Goal: Transaction & Acquisition: Book appointment/travel/reservation

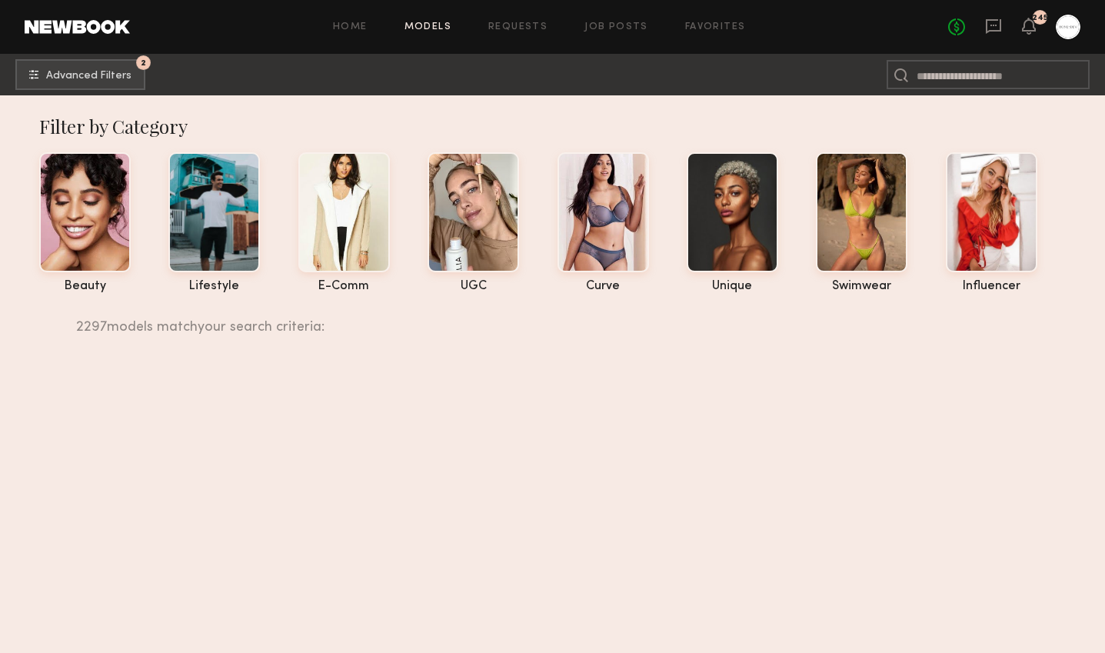
scroll to position [28545, 0]
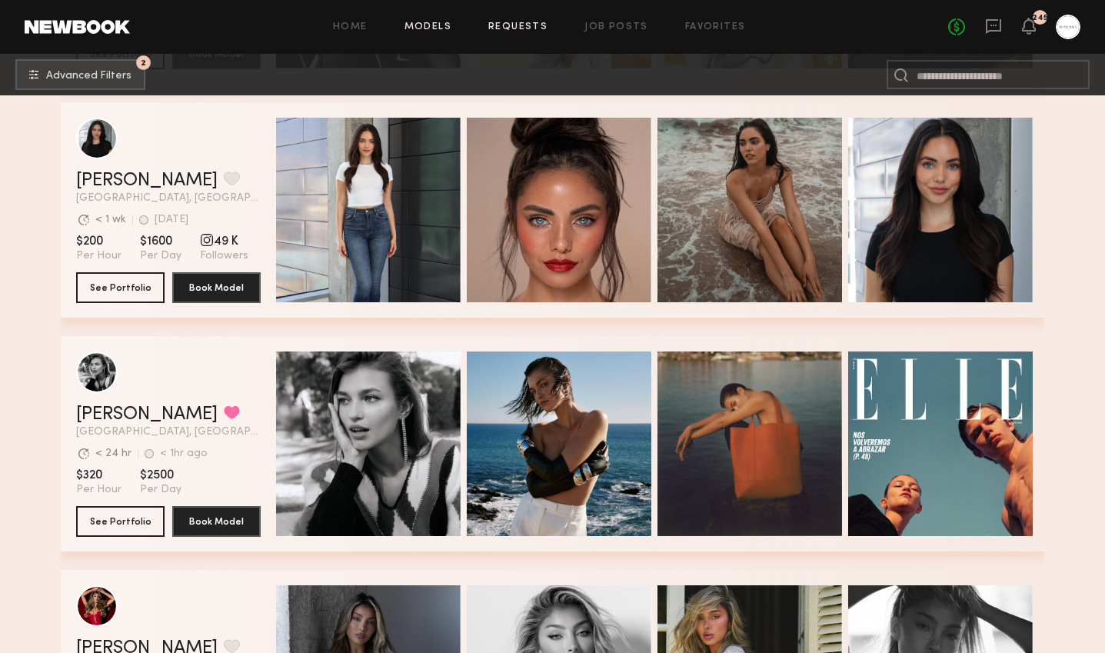
click at [525, 28] on link "Requests" at bounding box center [517, 27] width 59 height 10
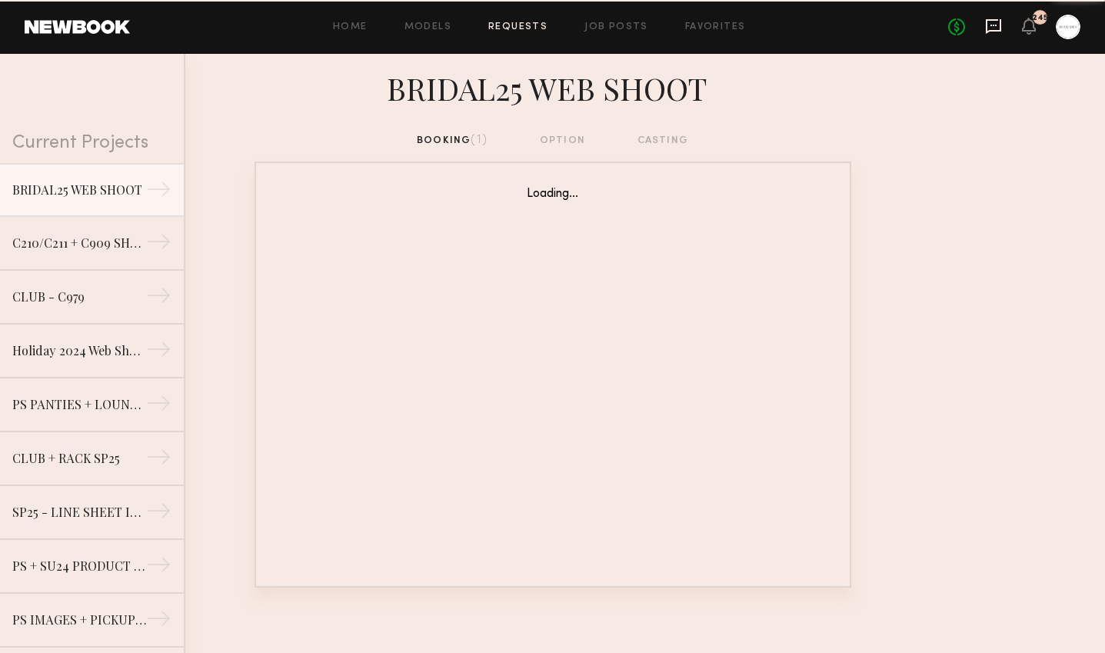
click at [997, 25] on icon at bounding box center [994, 26] width 6 height 2
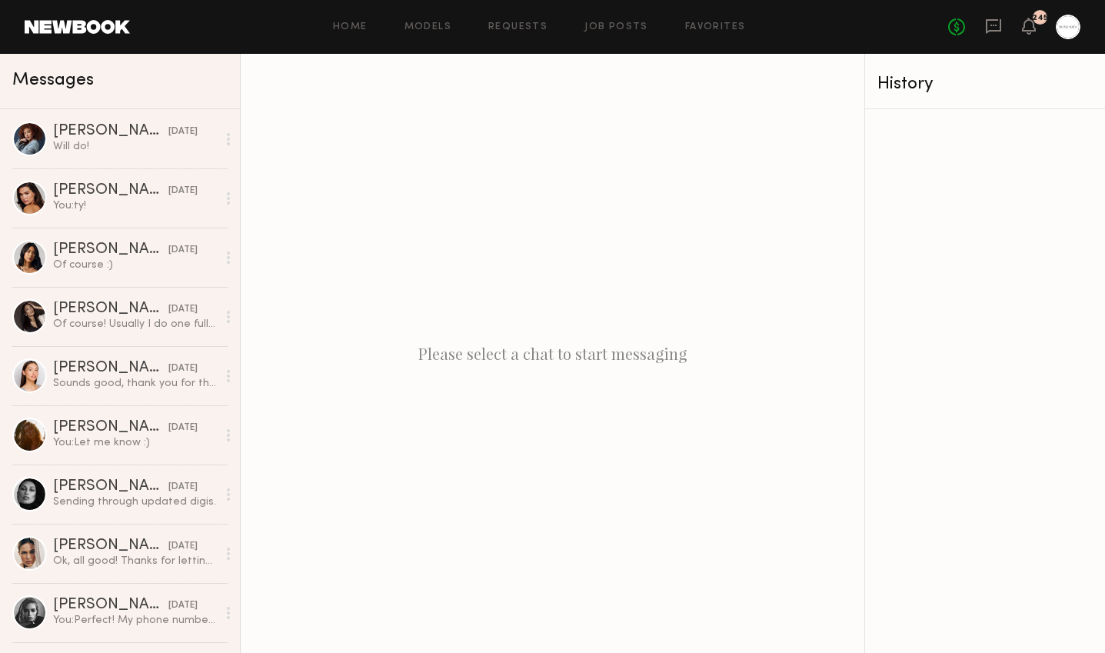
click at [102, 28] on link at bounding box center [77, 27] width 105 height 14
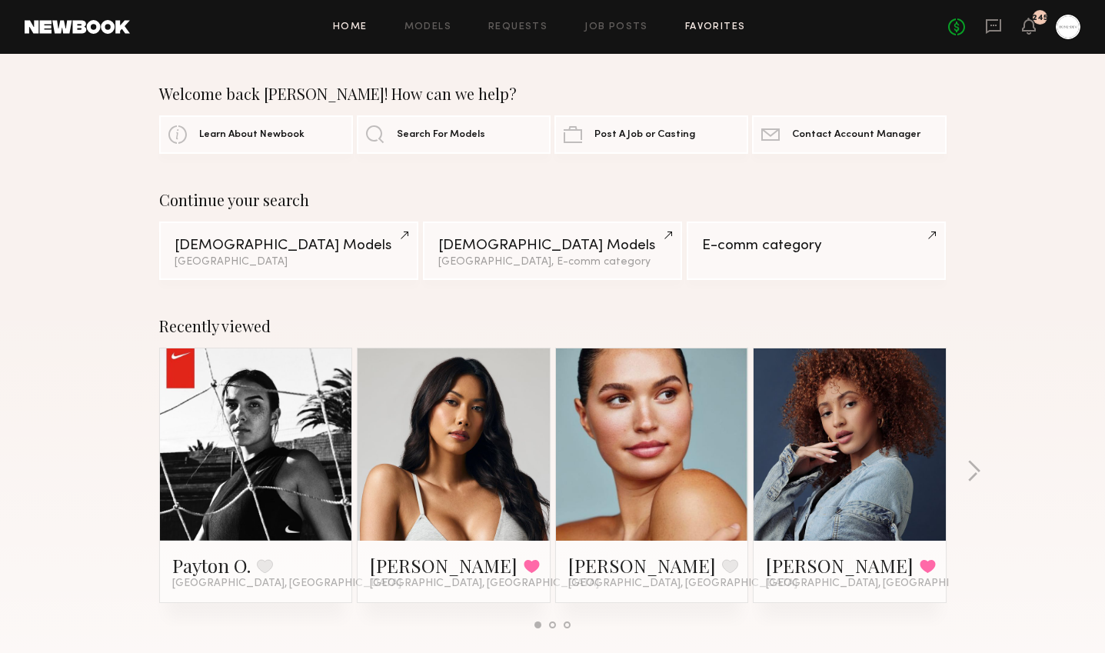
click at [718, 28] on link "Favorites" at bounding box center [715, 27] width 61 height 10
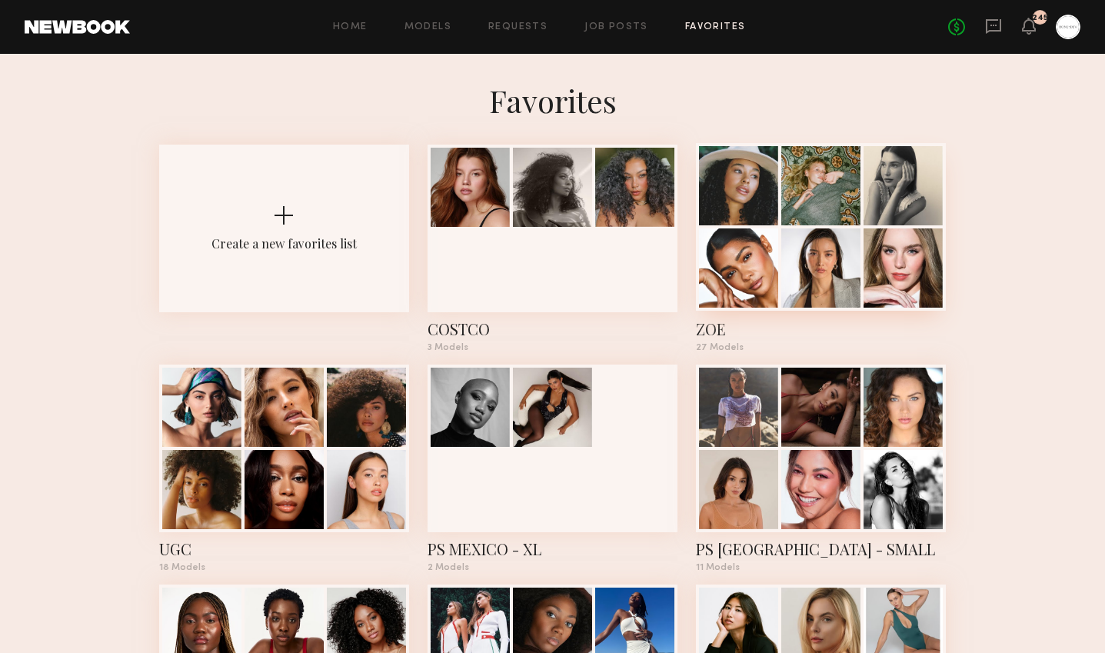
click at [725, 331] on div "ZOE" at bounding box center [821, 329] width 250 height 22
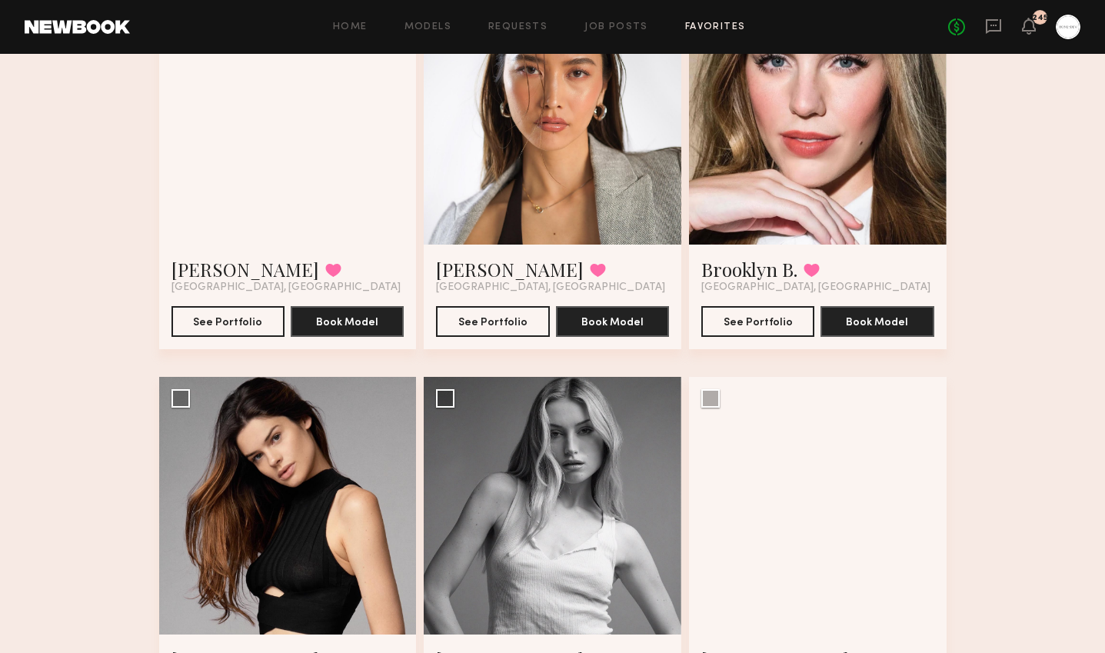
scroll to position [580, 0]
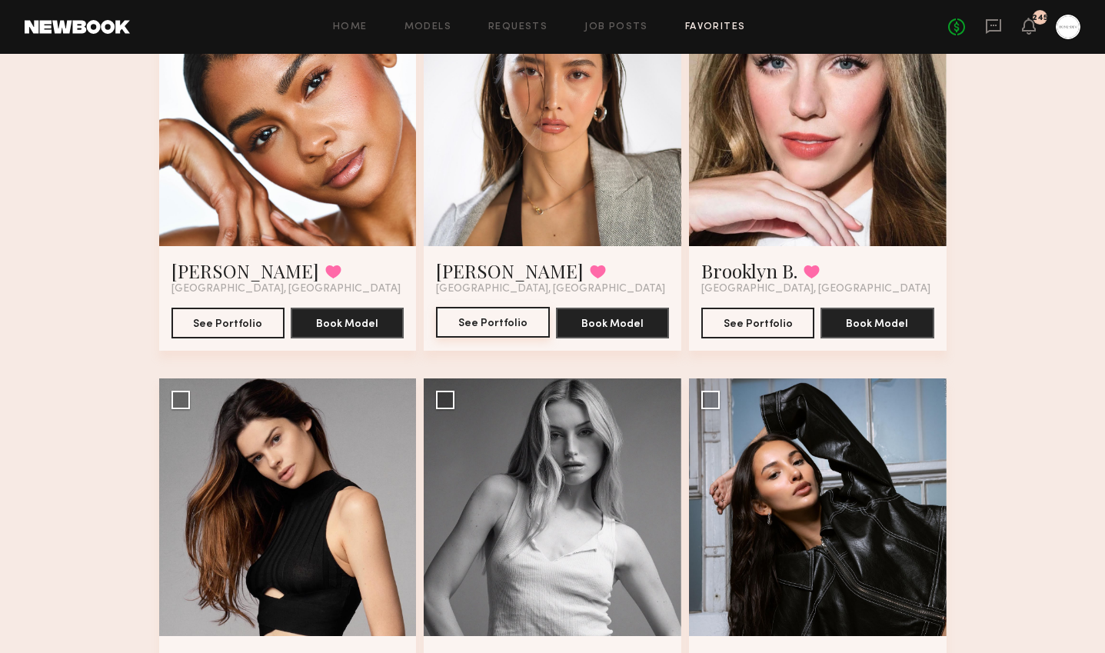
click at [507, 325] on button "See Portfolio" at bounding box center [492, 322] width 113 height 31
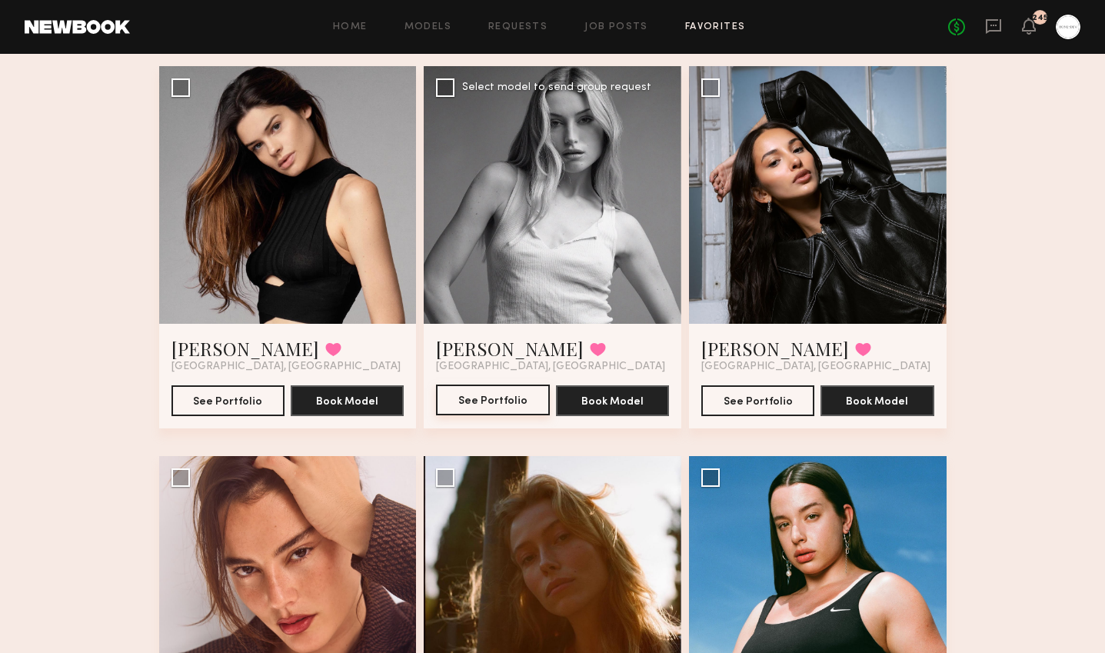
scroll to position [915, 0]
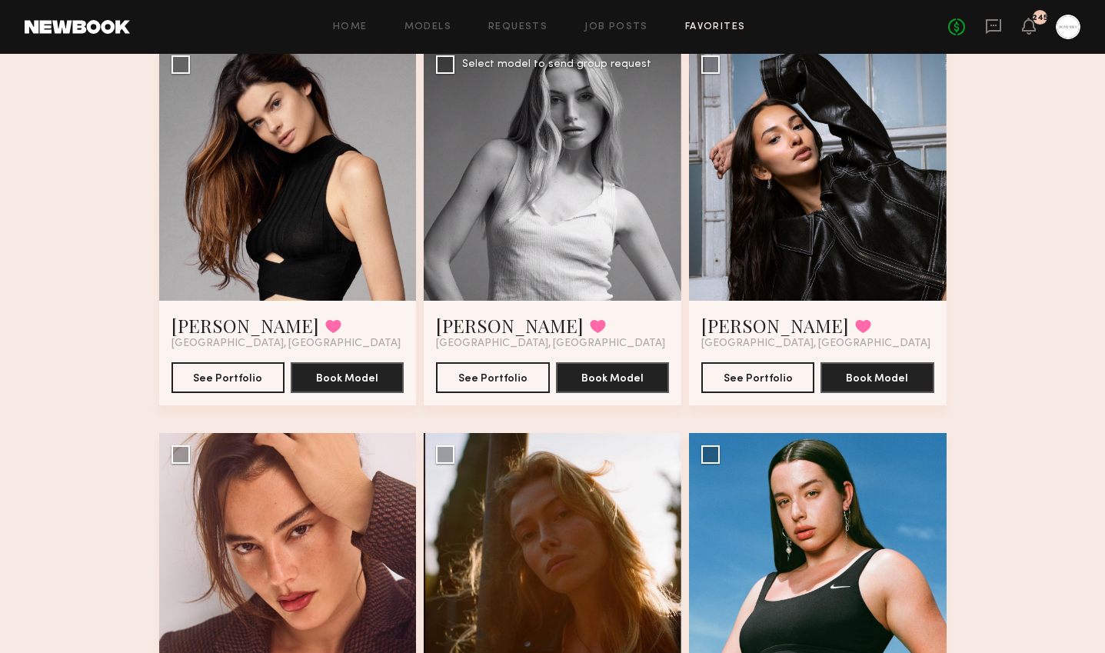
click at [514, 354] on div "See Portfolio Book Model" at bounding box center [552, 371] width 233 height 43
click at [514, 377] on button "See Portfolio" at bounding box center [492, 376] width 113 height 31
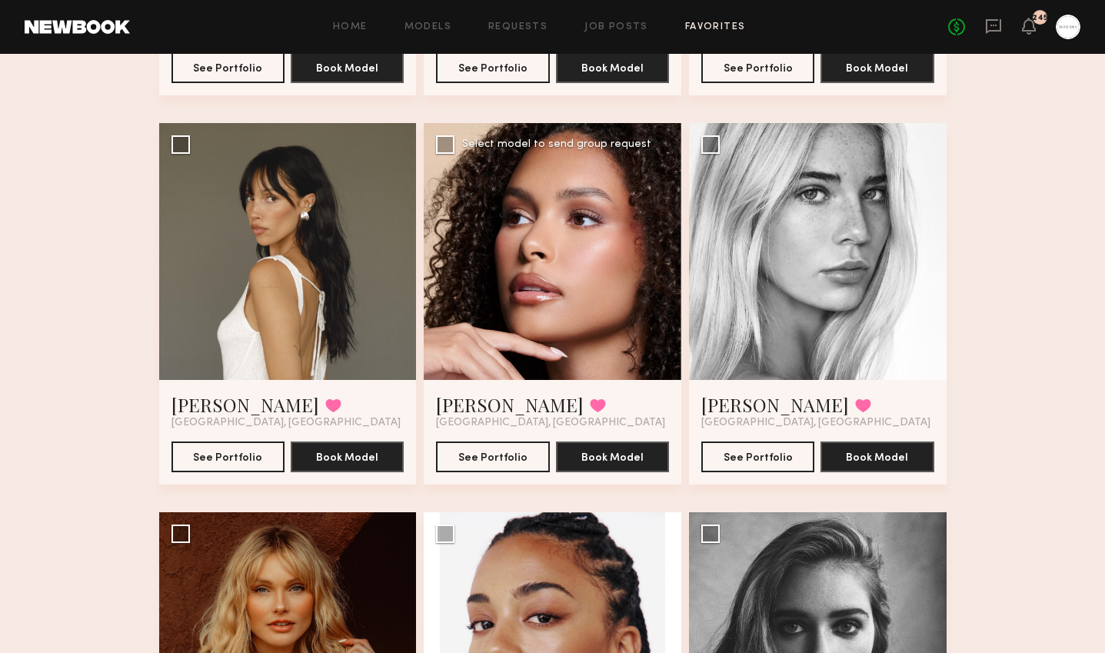
scroll to position [1626, 0]
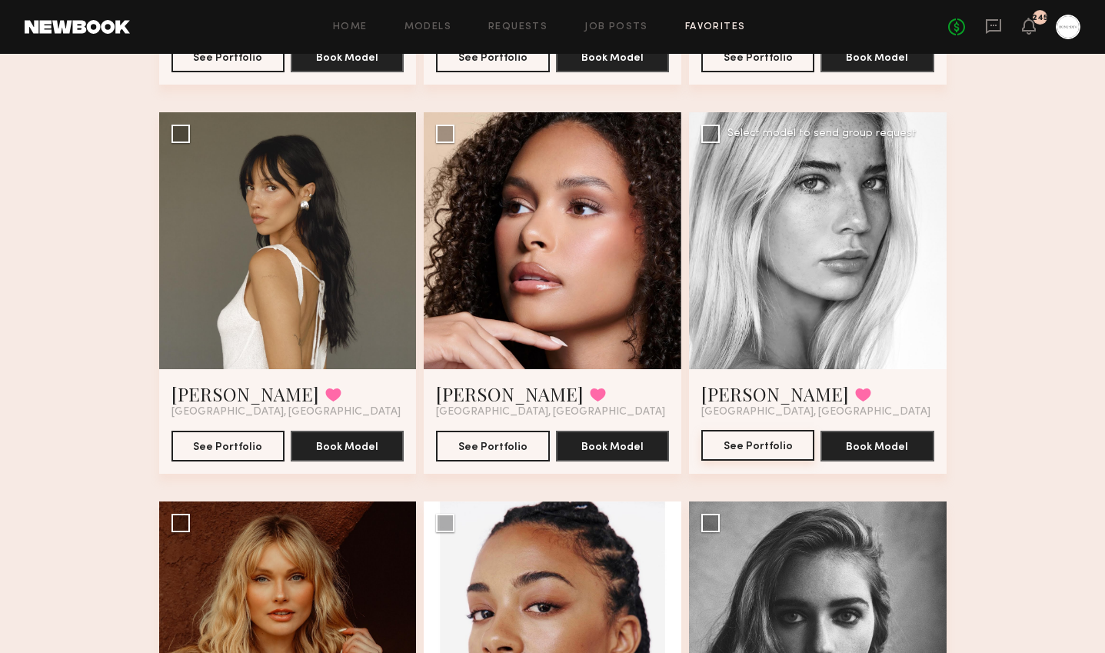
click at [753, 442] on button "See Portfolio" at bounding box center [757, 445] width 113 height 31
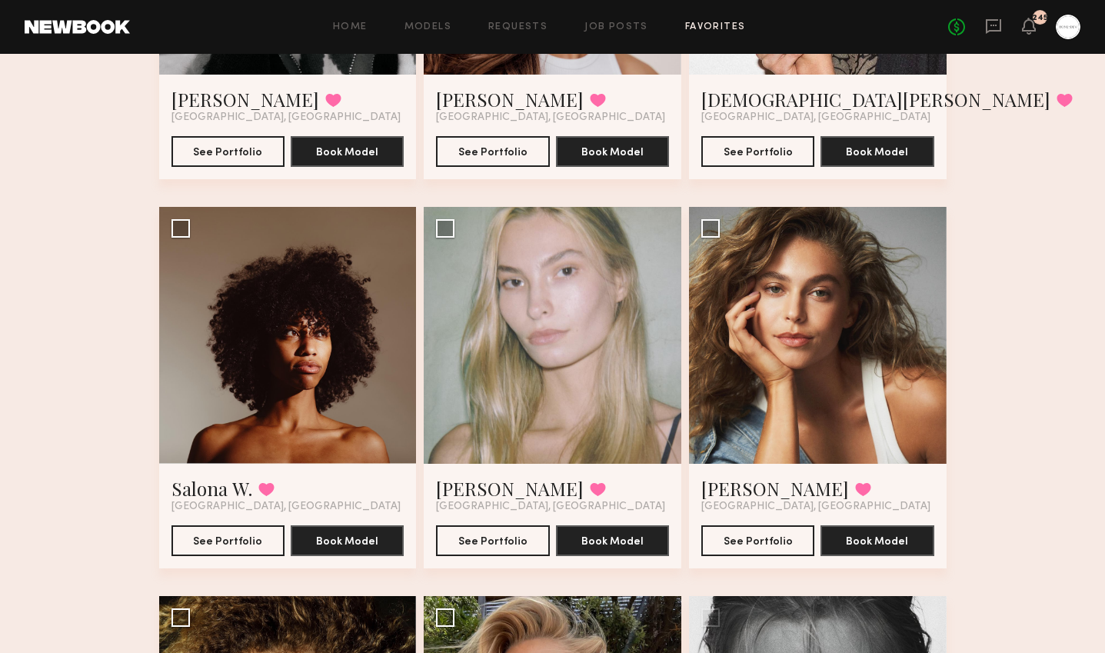
scroll to position [2842, 0]
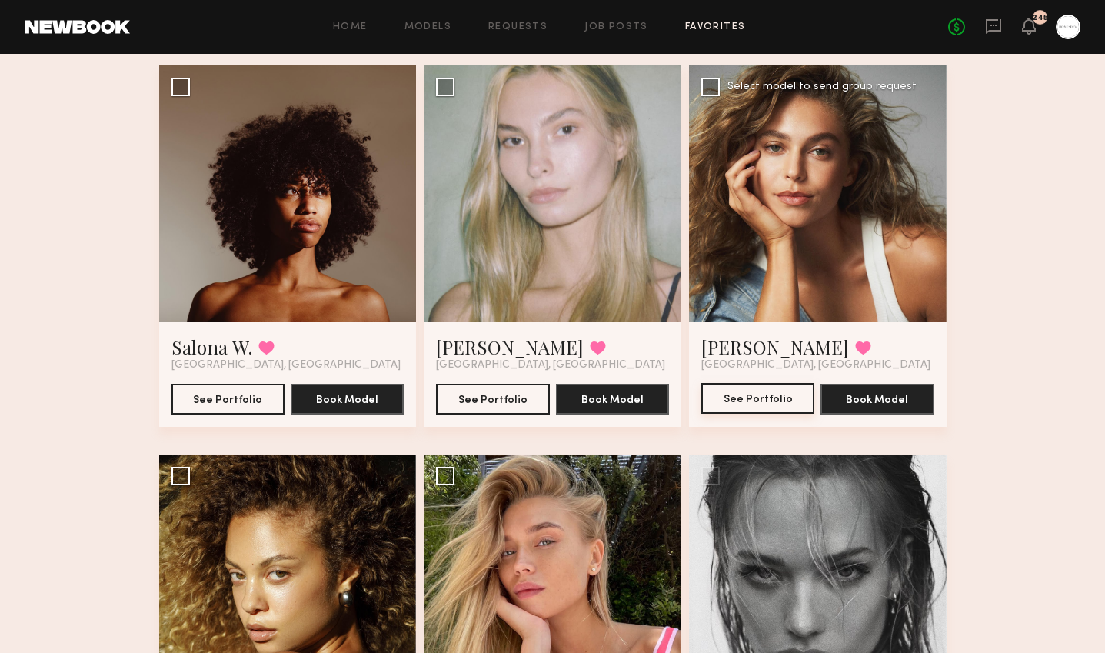
click at [784, 401] on button "See Portfolio" at bounding box center [757, 398] width 113 height 31
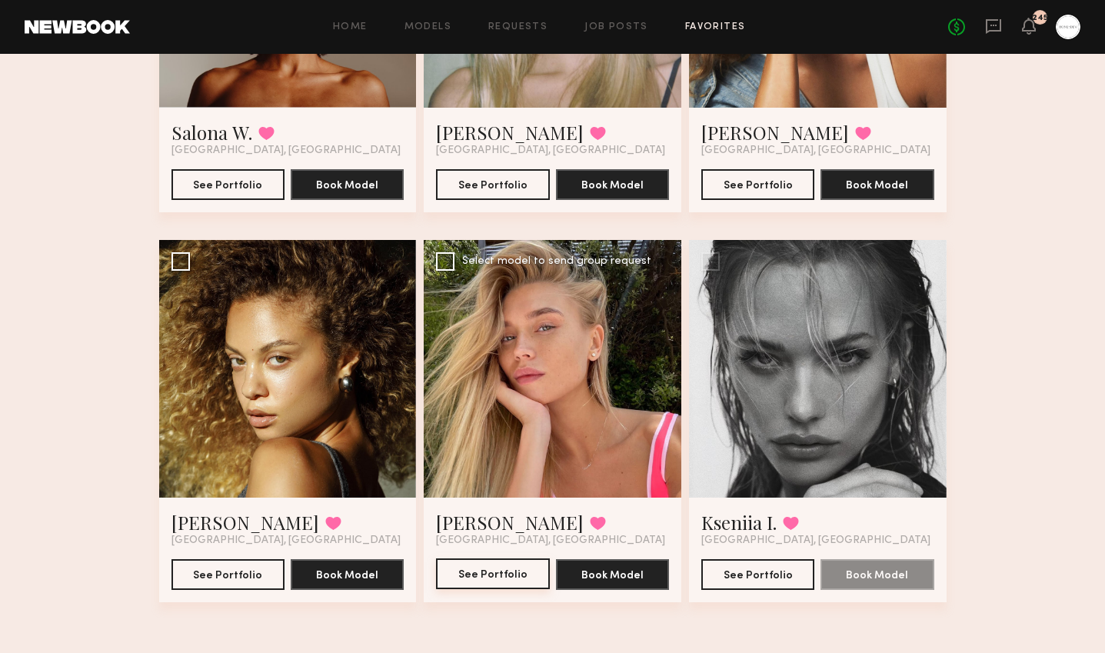
click at [508, 585] on button "See Portfolio" at bounding box center [492, 573] width 113 height 31
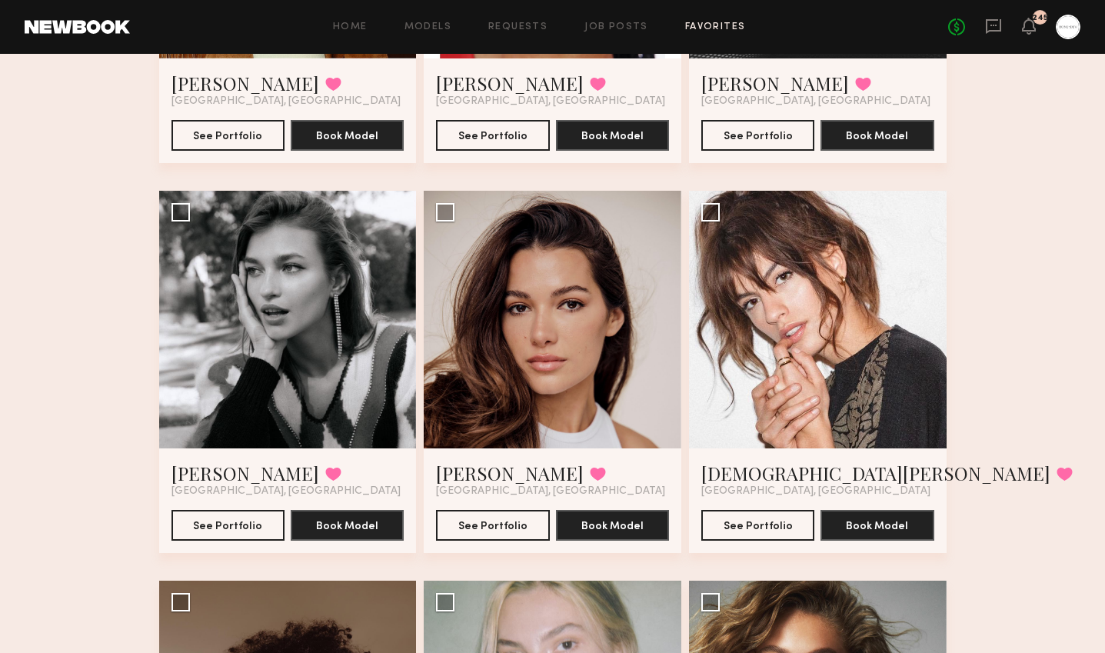
scroll to position [2325, 0]
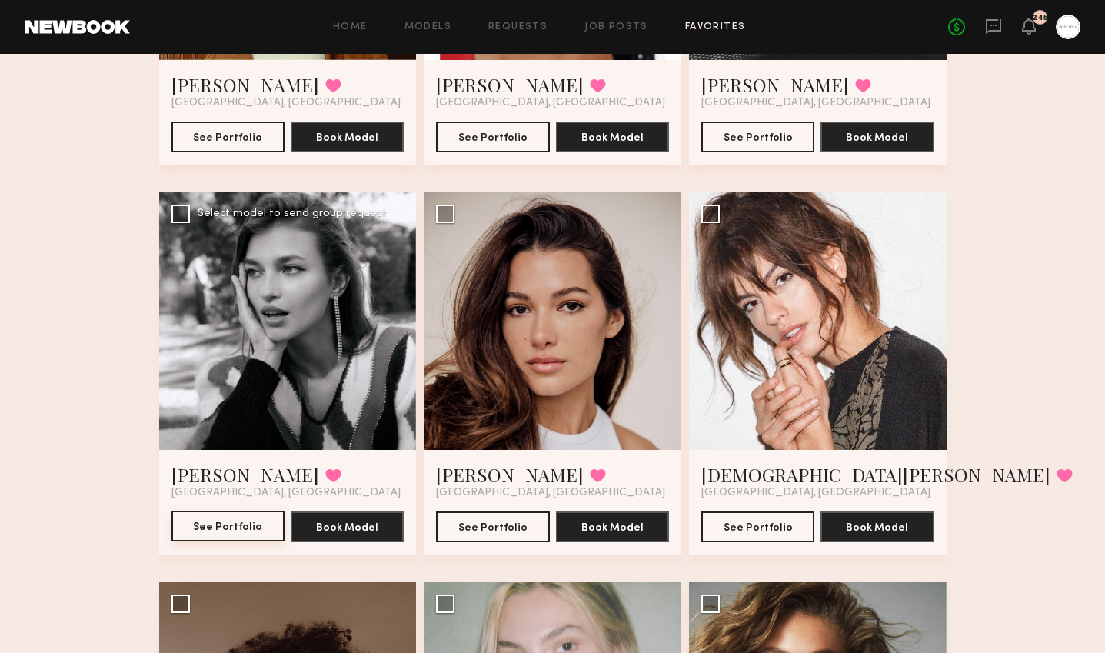
click at [207, 518] on button "See Portfolio" at bounding box center [227, 526] width 113 height 31
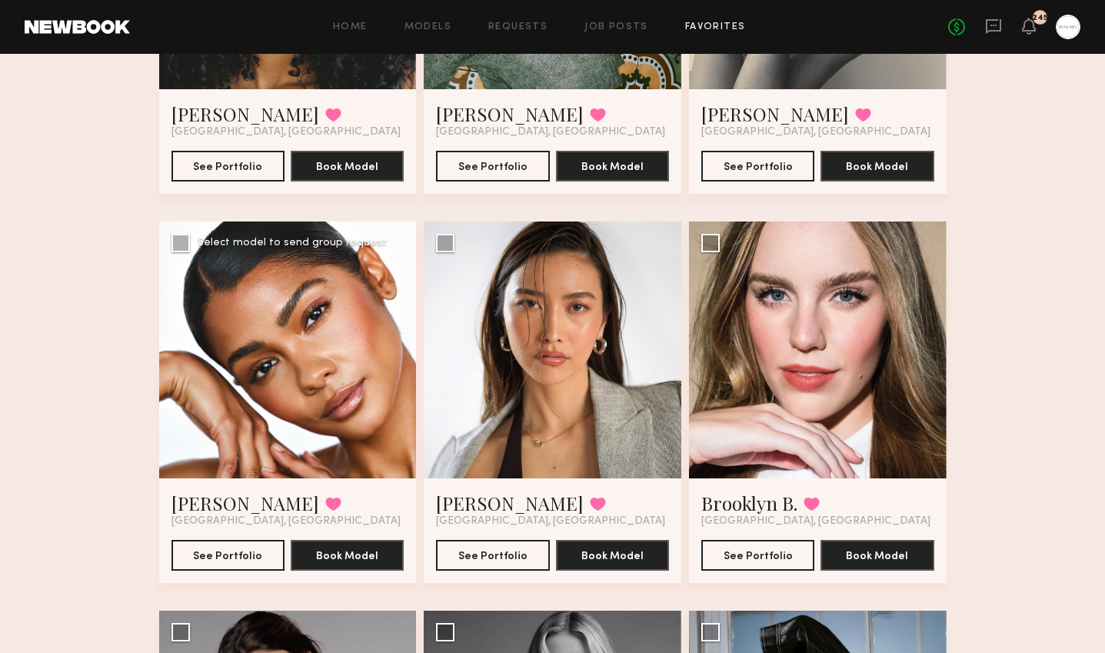
scroll to position [369, 0]
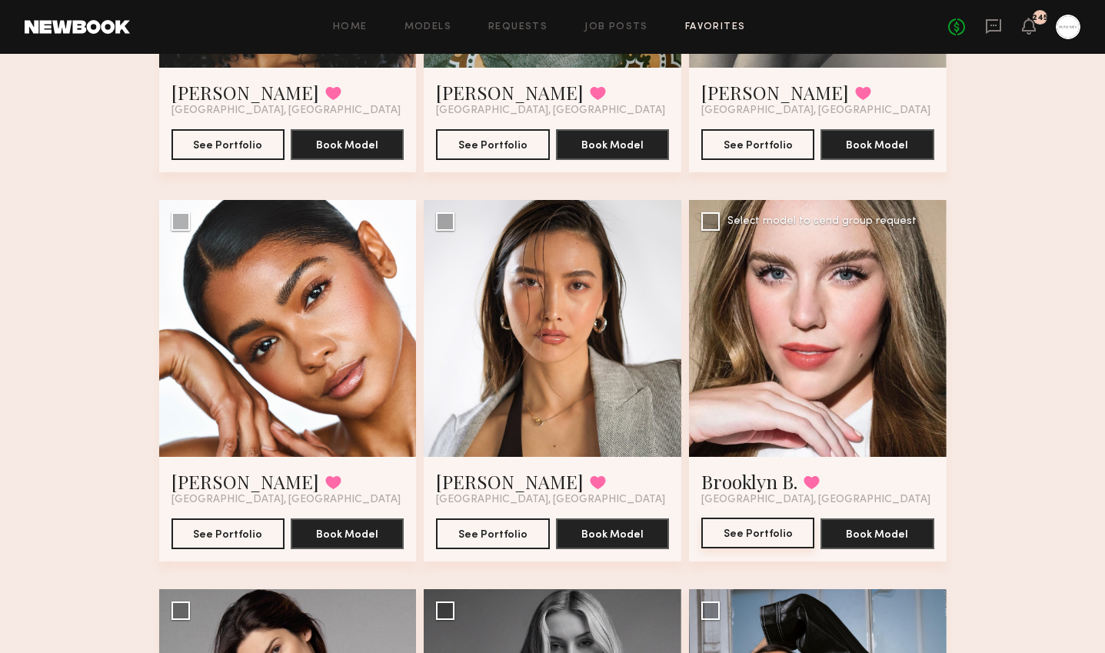
click at [781, 537] on button "See Portfolio" at bounding box center [757, 533] width 113 height 31
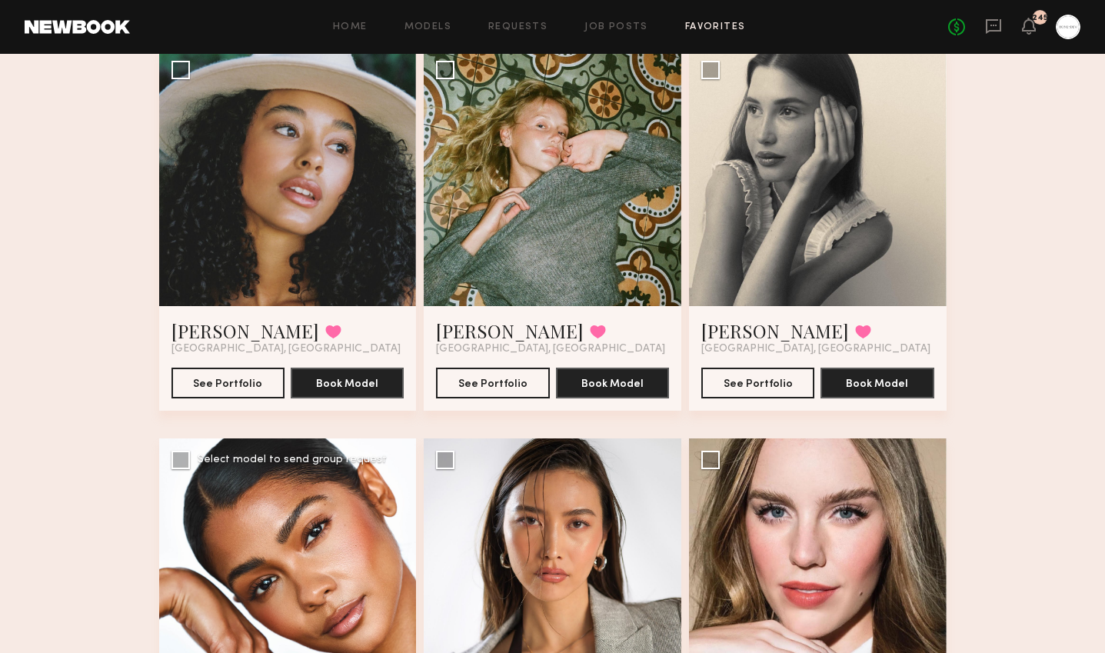
scroll to position [0, 0]
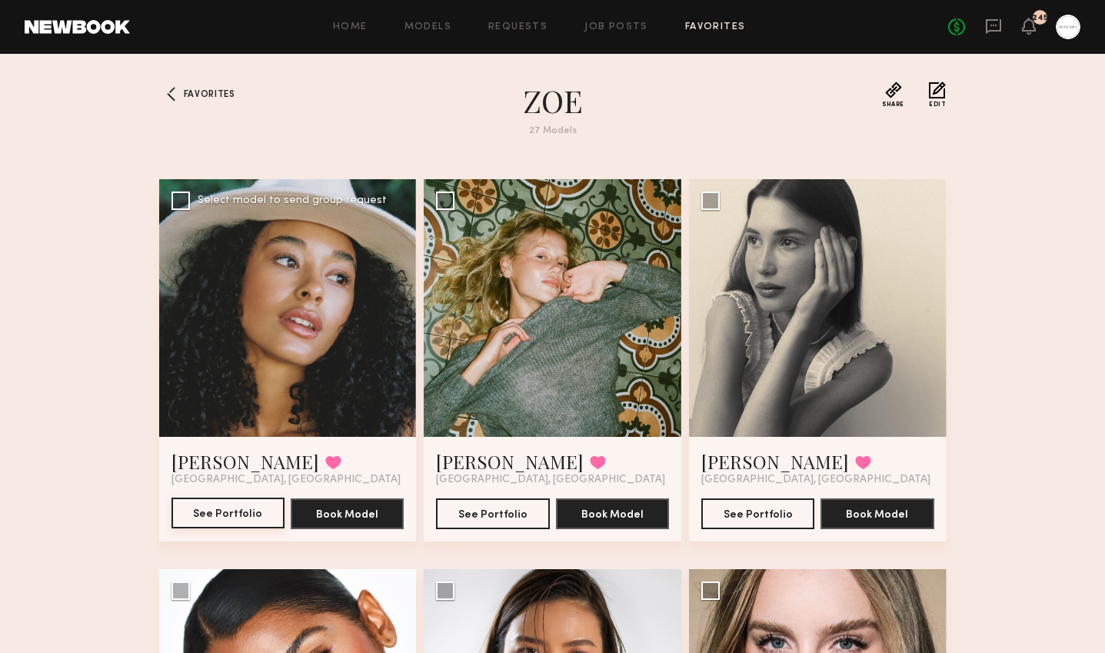
click at [238, 513] on button "See Portfolio" at bounding box center [227, 513] width 113 height 31
click at [496, 520] on button "See Portfolio" at bounding box center [492, 513] width 113 height 31
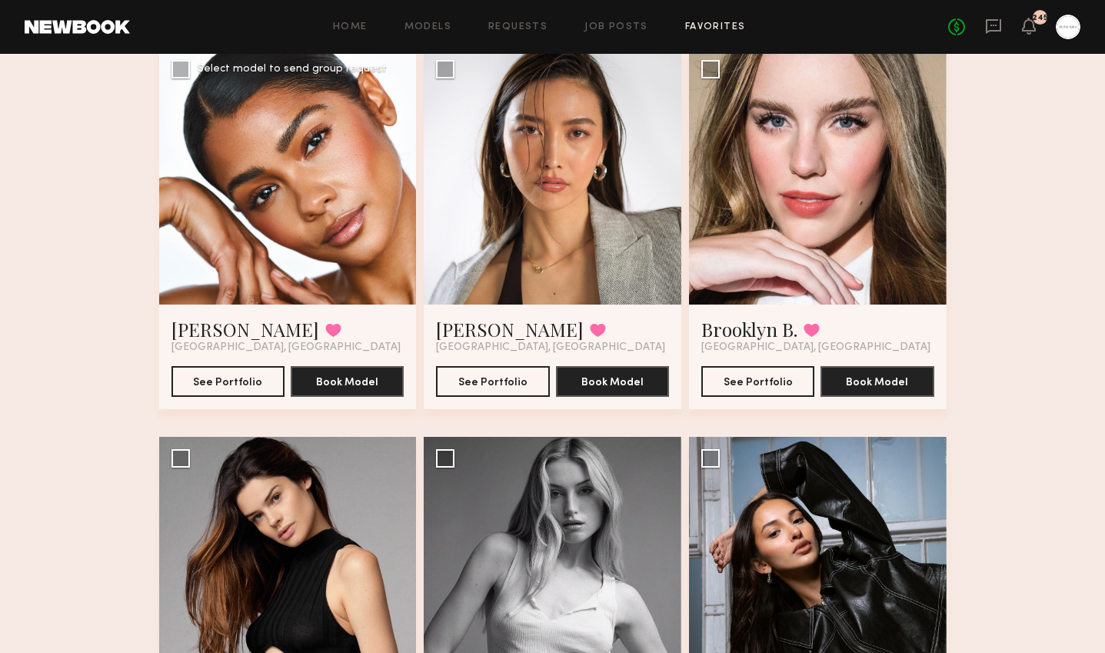
click at [238, 400] on div "Makaela H. Favorited Los Angeles, CA See Portfolio Book Model" at bounding box center [288, 357] width 258 height 105
click at [238, 392] on button "See Portfolio" at bounding box center [227, 380] width 113 height 31
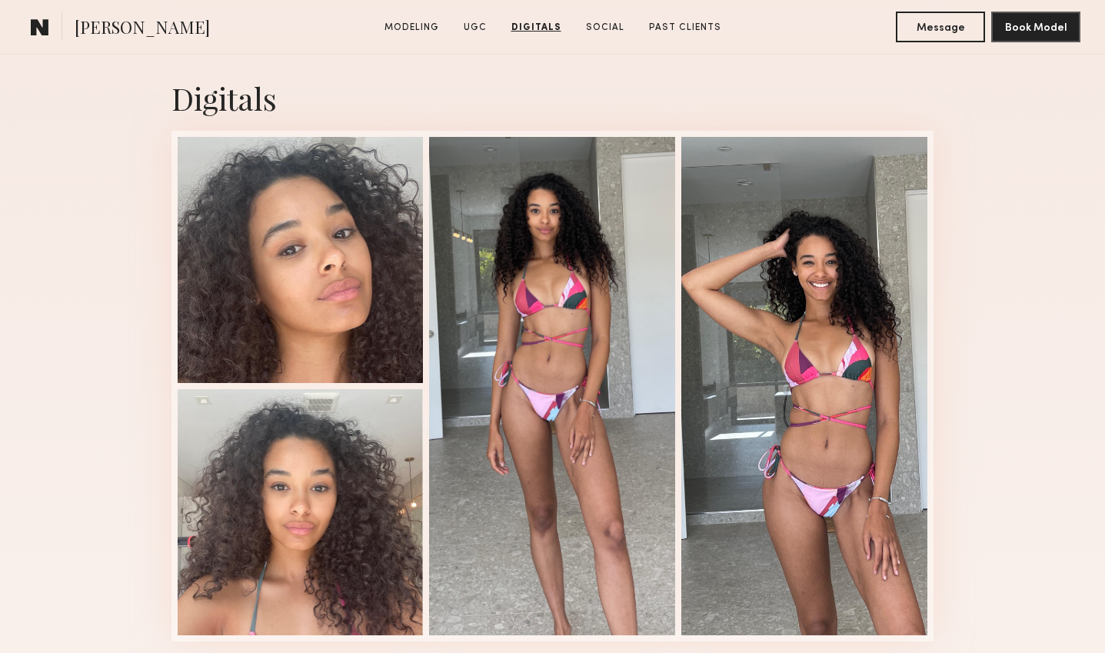
scroll to position [3532, 0]
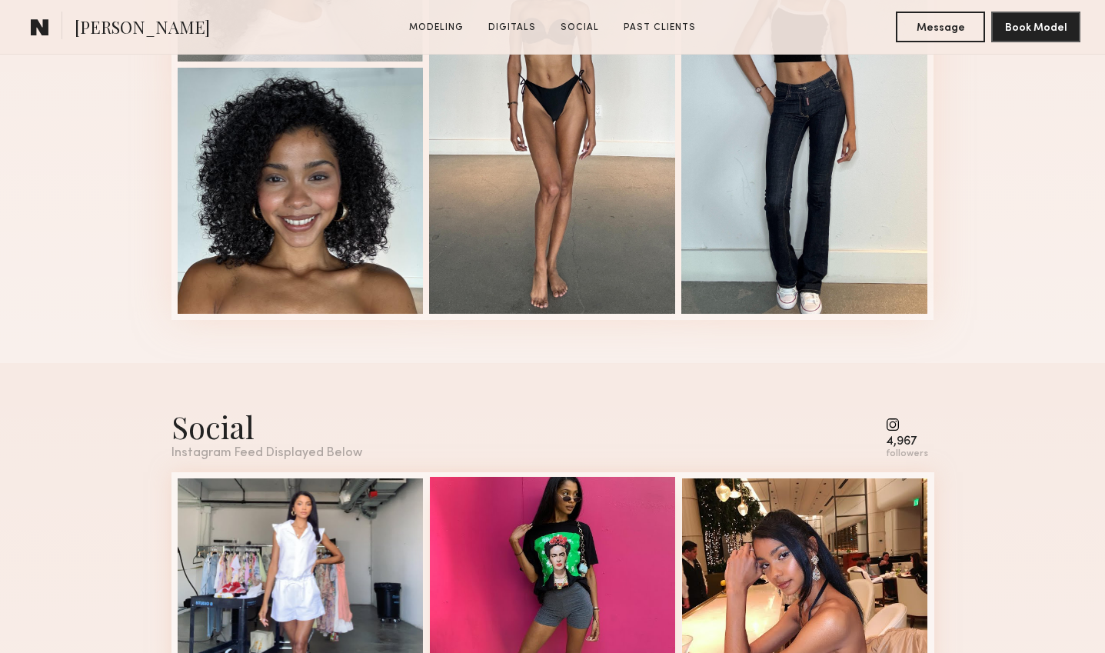
scroll to position [1622, 0]
